Goal: Information Seeking & Learning: Check status

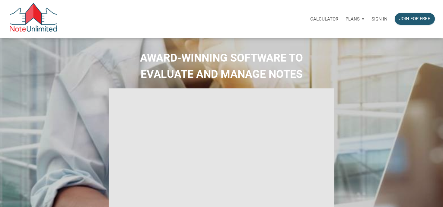
click at [373, 18] on p "Sign in" at bounding box center [379, 18] width 16 height 5
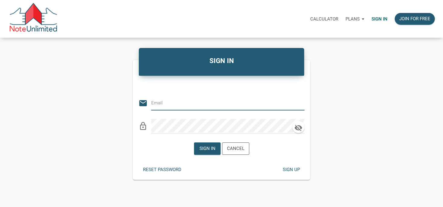
click at [180, 107] on input "email" at bounding box center [223, 103] width 144 height 14
type input "manage@winwinsolutionstrust.com"
click at [182, 133] on form "Or Be Classical email manage@winwinsolutionstrust.com clear lock_outline Sign i…" at bounding box center [221, 118] width 177 height 84
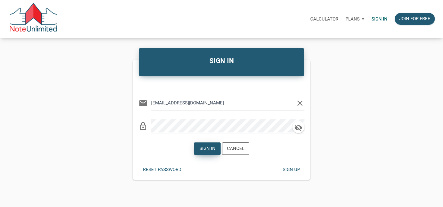
click at [210, 150] on div "Sign in" at bounding box center [207, 148] width 16 height 7
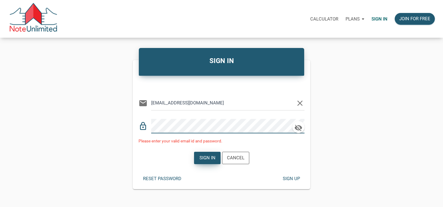
click at [216, 157] on div "Sign in" at bounding box center [207, 158] width 26 height 12
click at [206, 158] on div "Sign in" at bounding box center [207, 157] width 16 height 7
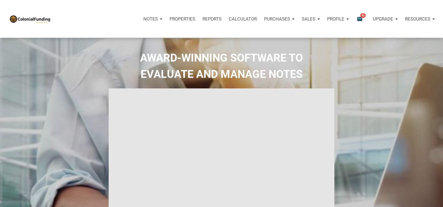
type input "Introduction to new features"
select select
click at [379, 85] on div "AWARD-WINNING SOFTWARE TO EVALUATE AND MANAGE NOTES" at bounding box center [222, 148] width 440 height 196
click at [150, 18] on p "Notes" at bounding box center [150, 18] width 14 height 5
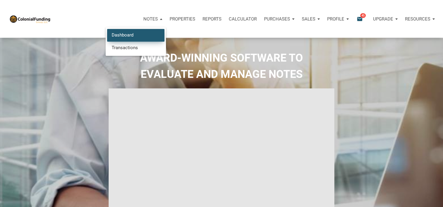
click at [124, 37] on link "Dashboard" at bounding box center [135, 35] width 57 height 12
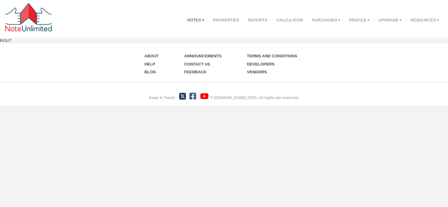
click at [187, 20] on link "Notes" at bounding box center [196, 20] width 26 height 15
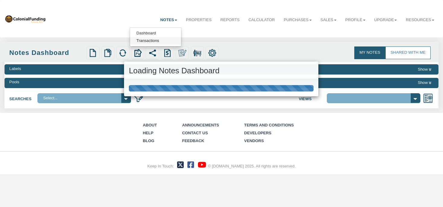
select select "316"
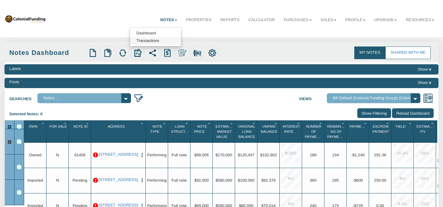
click at [147, 42] on link "Transactions" at bounding box center [155, 41] width 51 height 8
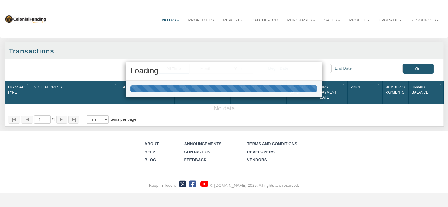
click at [161, 20] on div "Loading" at bounding box center [224, 103] width 448 height 207
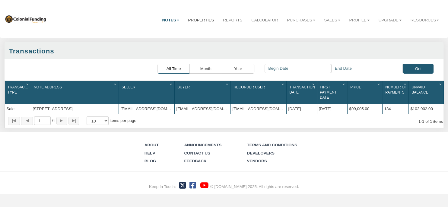
click at [184, 21] on link "Properties" at bounding box center [201, 20] width 35 height 15
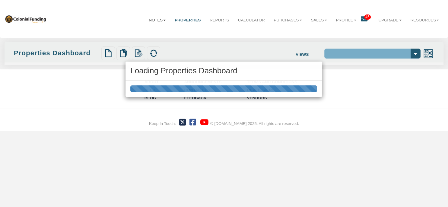
click at [153, 20] on link "Notes" at bounding box center [157, 20] width 26 height 15
select select "138"
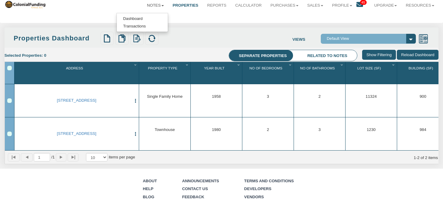
scroll to position [12, 0]
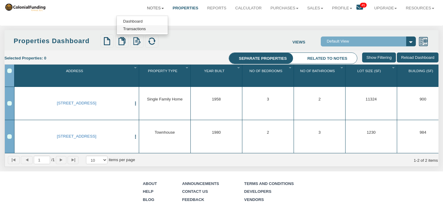
click at [135, 29] on link "Transactions" at bounding box center [142, 29] width 51 height 8
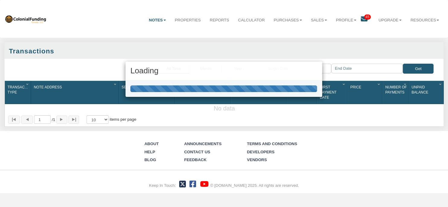
click at [180, 21] on div "Loading" at bounding box center [224, 103] width 448 height 207
click at [182, 19] on div "Loading" at bounding box center [224, 103] width 448 height 207
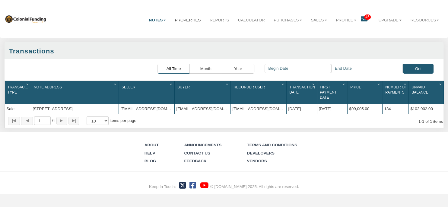
click at [183, 17] on link "Properties" at bounding box center [187, 20] width 35 height 15
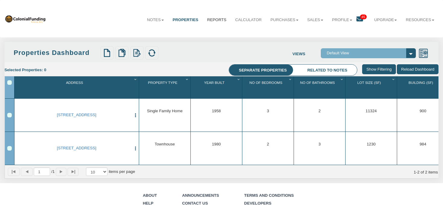
click at [206, 19] on link "Reports" at bounding box center [217, 20] width 28 height 15
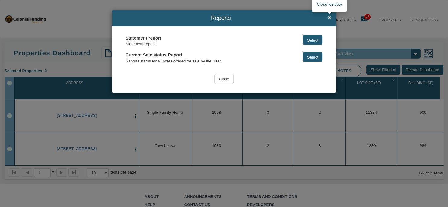
click at [329, 19] on span "×" at bounding box center [329, 18] width 3 height 6
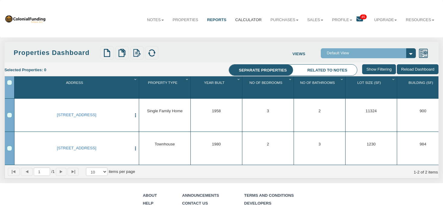
click at [238, 20] on link "Calculator" at bounding box center [248, 20] width 35 height 15
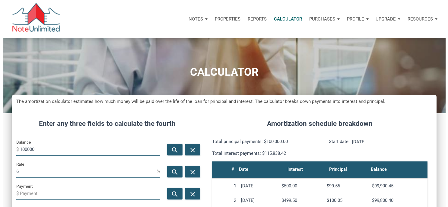
scroll to position [294, 425]
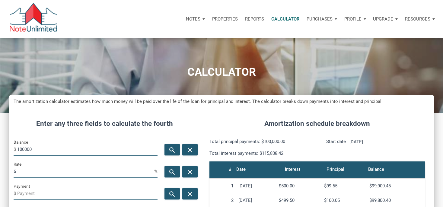
click at [208, 17] on div "Purchases" at bounding box center [195, 19] width 26 height 18
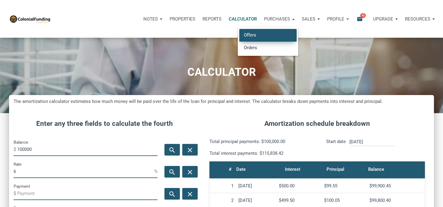
click at [254, 33] on link "Offers" at bounding box center [267, 35] width 57 height 12
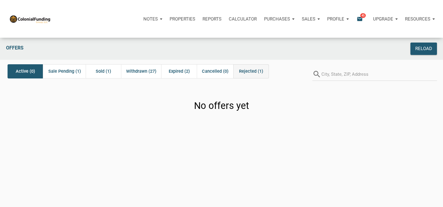
click at [250, 71] on span "Rejected (1)" at bounding box center [251, 71] width 24 height 7
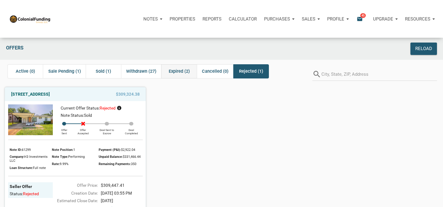
click at [181, 70] on span "Expired (2)" at bounding box center [179, 71] width 21 height 7
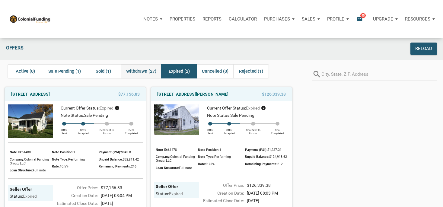
click at [147, 71] on span "Withdrawn (27)" at bounding box center [141, 71] width 30 height 7
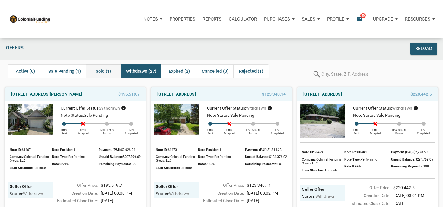
click at [105, 70] on span "Sold (1)" at bounding box center [103, 71] width 15 height 7
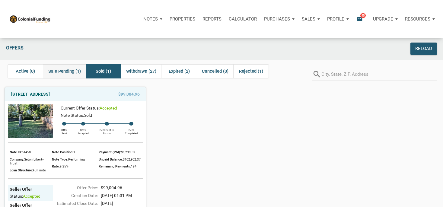
click at [60, 72] on span "Sale Pending (1)" at bounding box center [64, 71] width 33 height 7
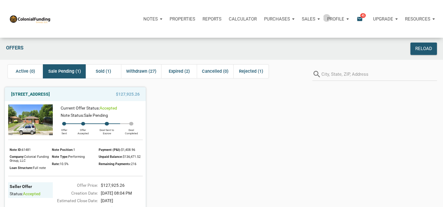
click at [326, 18] on div "Profile" at bounding box center [337, 19] width 29 height 18
click at [363, 14] on span "45" at bounding box center [362, 15] width 5 height 5
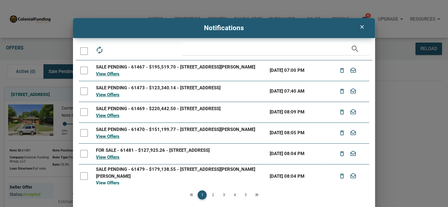
click at [358, 27] on icon "clear" at bounding box center [361, 27] width 7 height 6
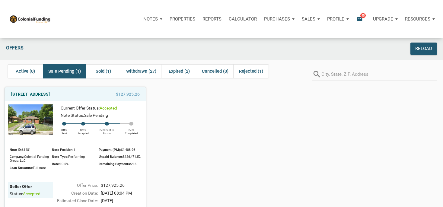
click at [150, 17] on p "Notes" at bounding box center [150, 18] width 14 height 5
click at [406, 19] on p "Resources" at bounding box center [417, 18] width 25 height 5
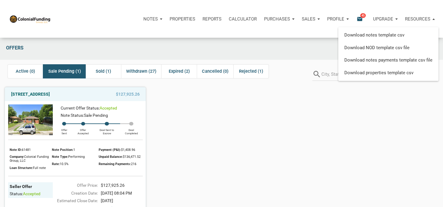
click at [385, 17] on p "Upgrade" at bounding box center [383, 18] width 20 height 5
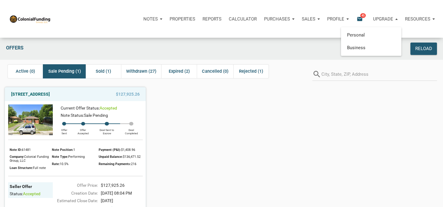
click at [337, 18] on p "Profile" at bounding box center [335, 18] width 17 height 5
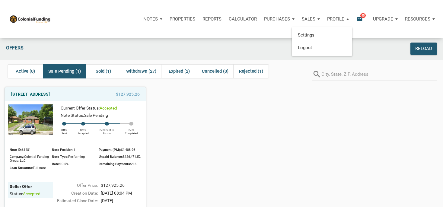
click at [363, 17] on span "45" at bounding box center [362, 15] width 5 height 5
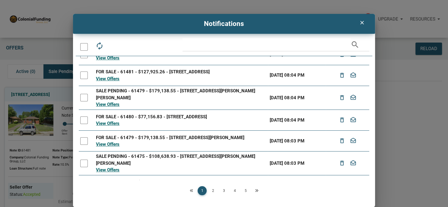
scroll to position [93, 0]
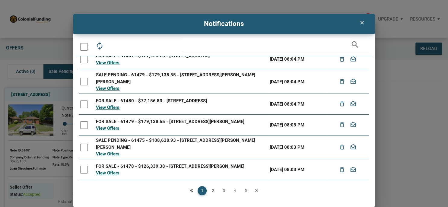
click at [242, 190] on link "5" at bounding box center [245, 190] width 9 height 9
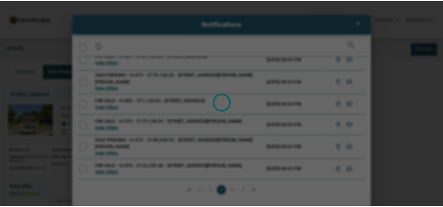
scroll to position [0, 0]
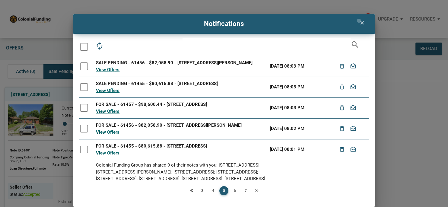
click at [358, 21] on icon "clear" at bounding box center [361, 23] width 7 height 6
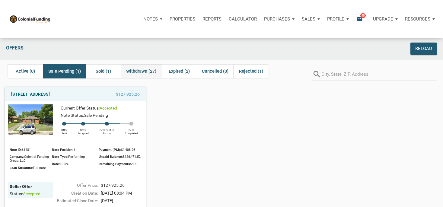
click at [149, 72] on span "Withdrawn (27)" at bounding box center [141, 71] width 30 height 7
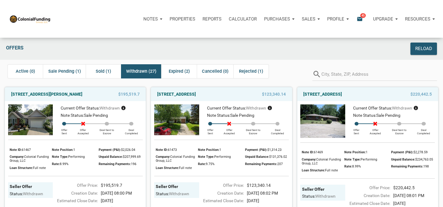
click at [142, 69] on span "Withdrawn (27)" at bounding box center [141, 71] width 30 height 7
click at [179, 19] on p "Properties" at bounding box center [182, 18] width 26 height 5
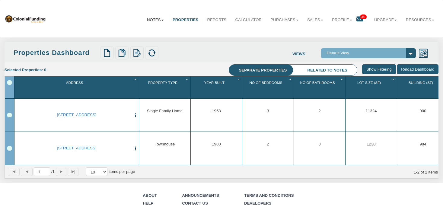
click at [145, 18] on link "Notes" at bounding box center [155, 20] width 26 height 15
click at [211, 20] on link "Reports" at bounding box center [217, 20] width 28 height 15
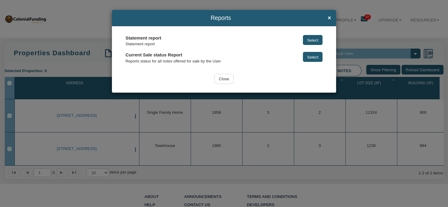
click at [149, 7] on div "Reports × Statement report Statement report Select Current Sale status Report R…" at bounding box center [224, 103] width 448 height 207
click at [83, 32] on div "Reports × Statement report Statement report Select Current Sale status Report R…" at bounding box center [224, 103] width 448 height 207
click at [220, 79] on input "Close" at bounding box center [223, 79] width 19 height 10
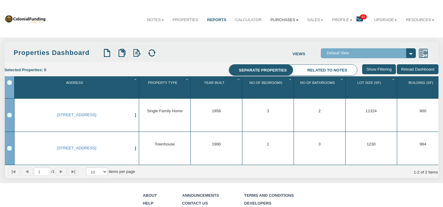
click at [275, 20] on link "Purchases" at bounding box center [284, 20] width 37 height 15
click at [255, 33] on link "Offers" at bounding box center [276, 33] width 51 height 8
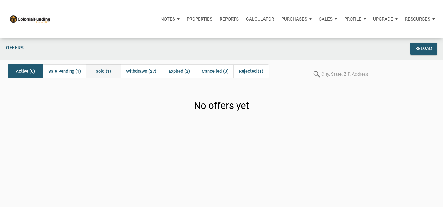
click at [109, 71] on span "Sold (1)" at bounding box center [103, 71] width 15 height 7
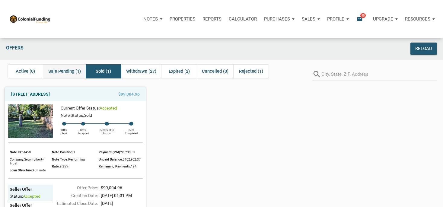
click at [77, 71] on span "Sale Pending (1)" at bounding box center [64, 71] width 33 height 7
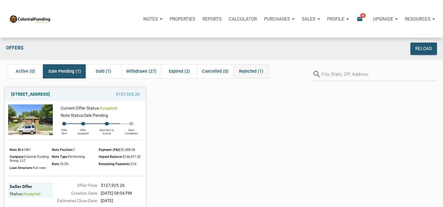
click at [257, 75] on span "Rejected (1)" at bounding box center [251, 71] width 24 height 7
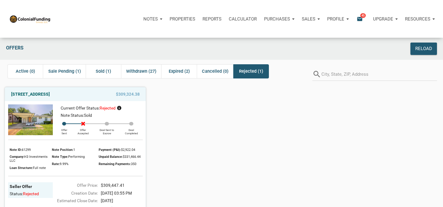
click at [250, 71] on span "Rejected (1)" at bounding box center [251, 71] width 24 height 7
click at [109, 95] on div "$309,324.38" at bounding box center [122, 93] width 40 height 7
click at [130, 94] on span "$309,324.38" at bounding box center [128, 93] width 24 height 7
click at [50, 93] on link "[STREET_ADDRESS]" at bounding box center [30, 93] width 39 height 7
